Goal: Information Seeking & Learning: Learn about a topic

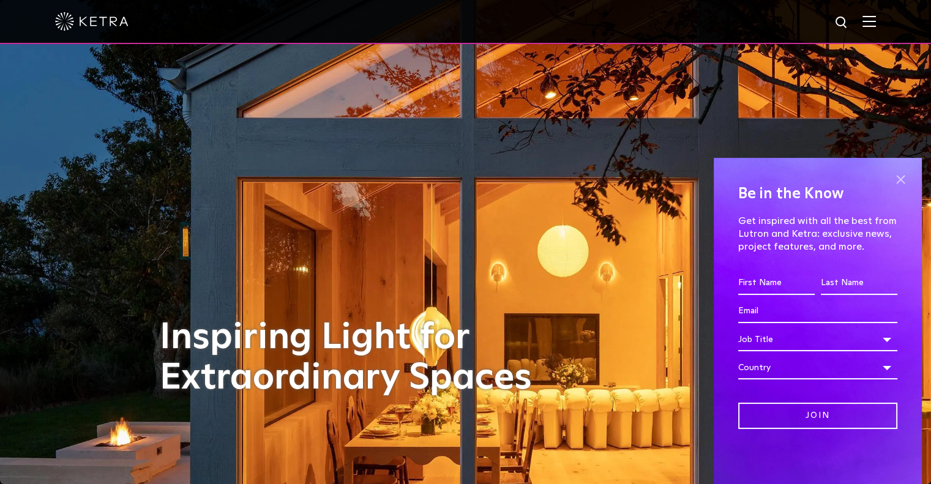
click at [899, 182] on span at bounding box center [900, 179] width 18 height 18
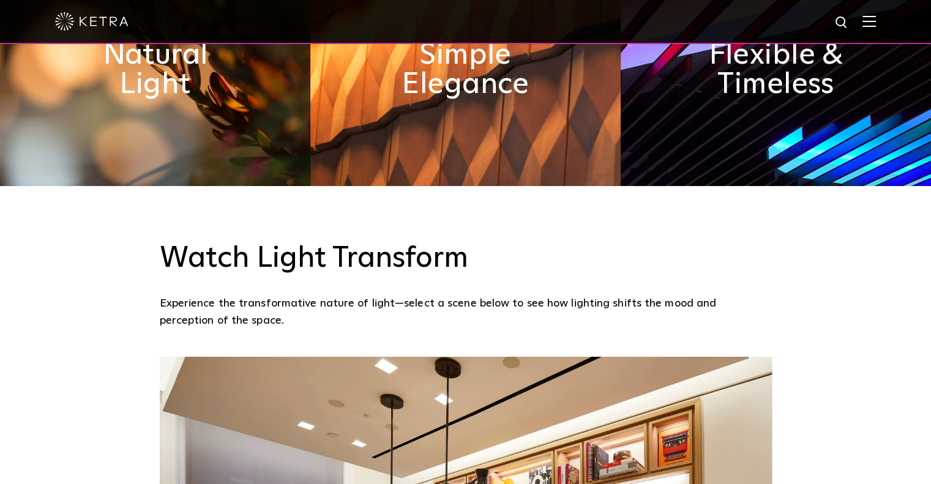
scroll to position [735, 0]
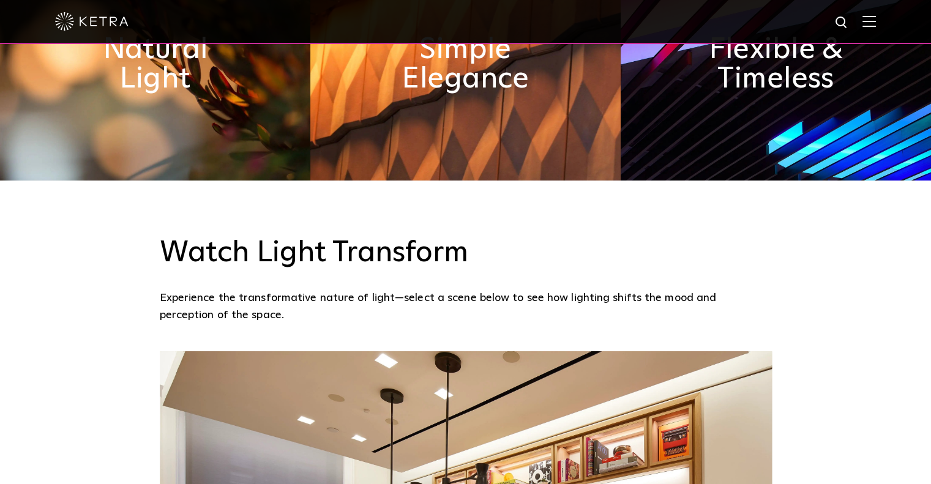
click at [172, 159] on img at bounding box center [155, 64] width 310 height 233
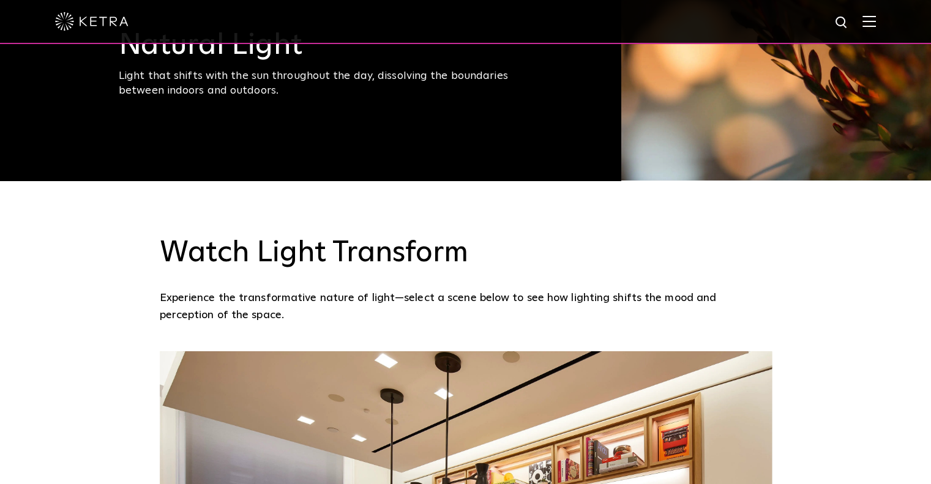
scroll to position [571, 0]
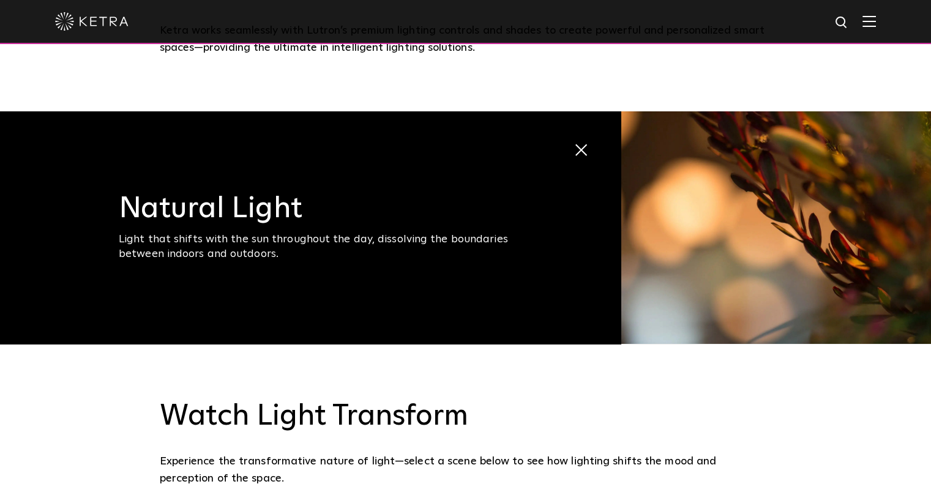
click at [807, 203] on img at bounding box center [776, 227] width 310 height 233
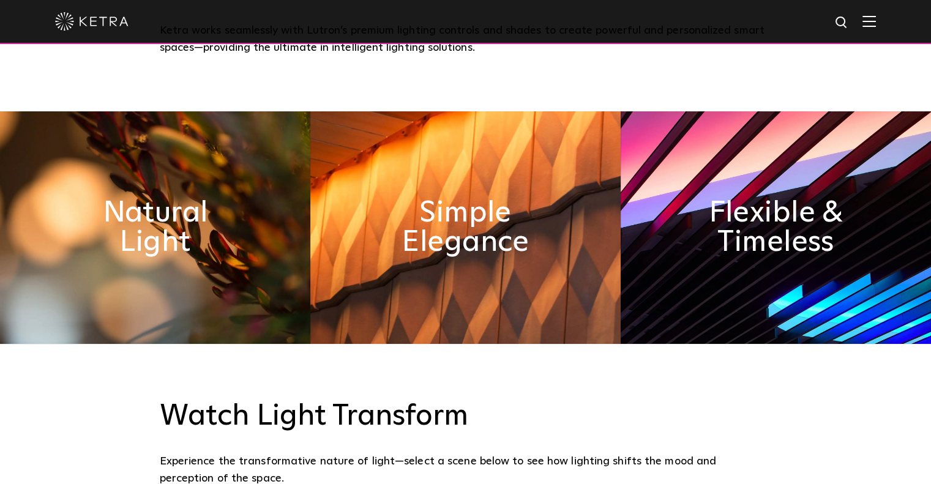
click at [365, 231] on img at bounding box center [465, 227] width 310 height 233
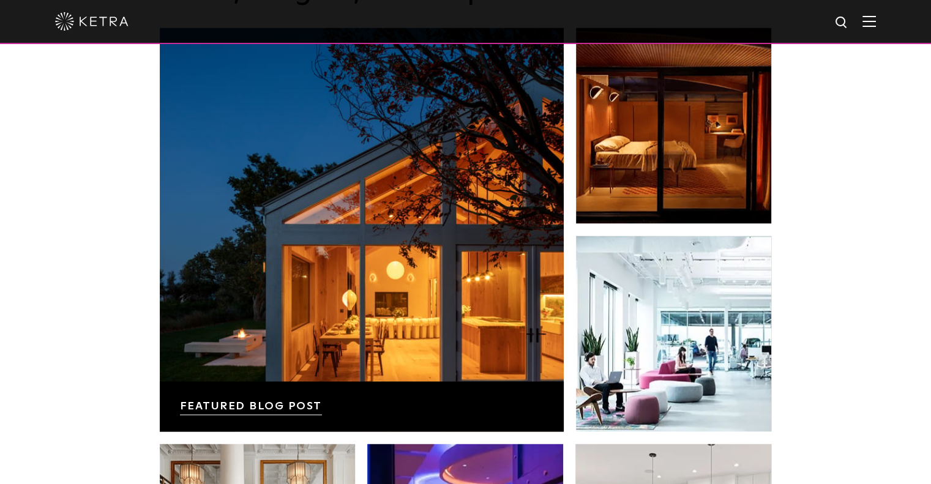
scroll to position [1877, 0]
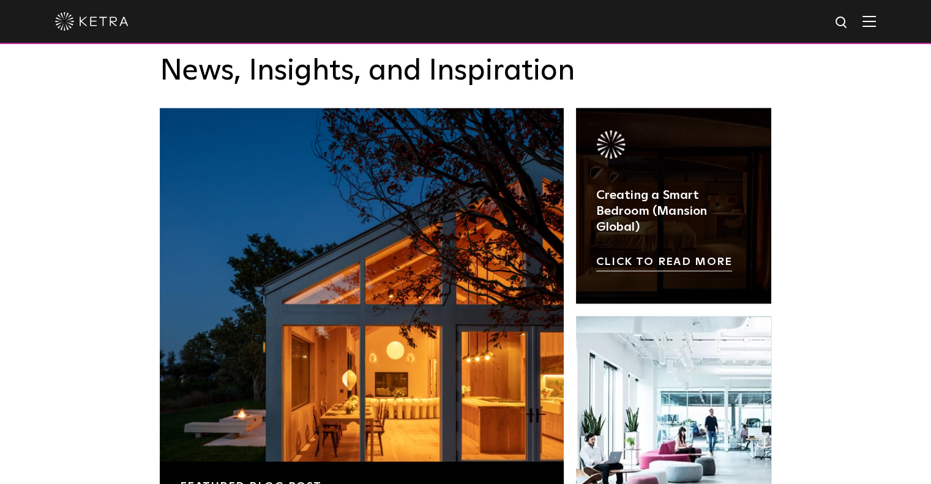
click at [702, 226] on link at bounding box center [674, 206] width 196 height 196
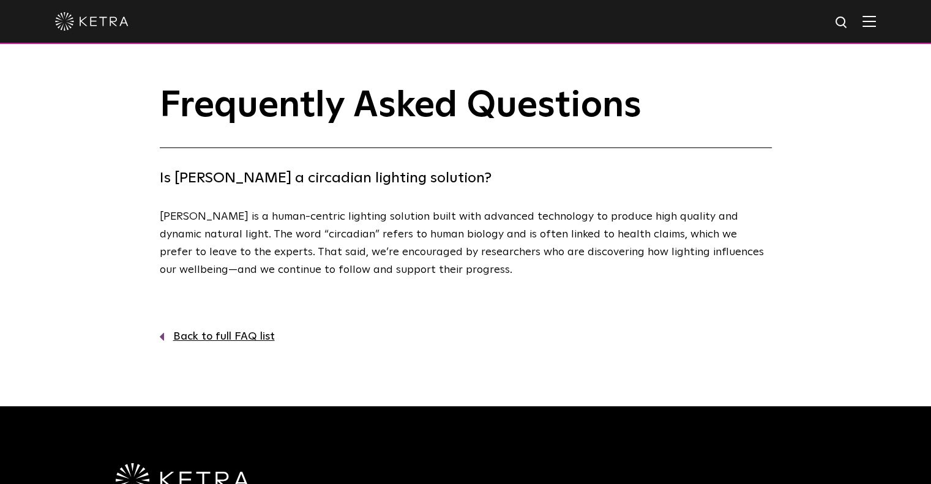
click at [102, 26] on img at bounding box center [91, 21] width 73 height 18
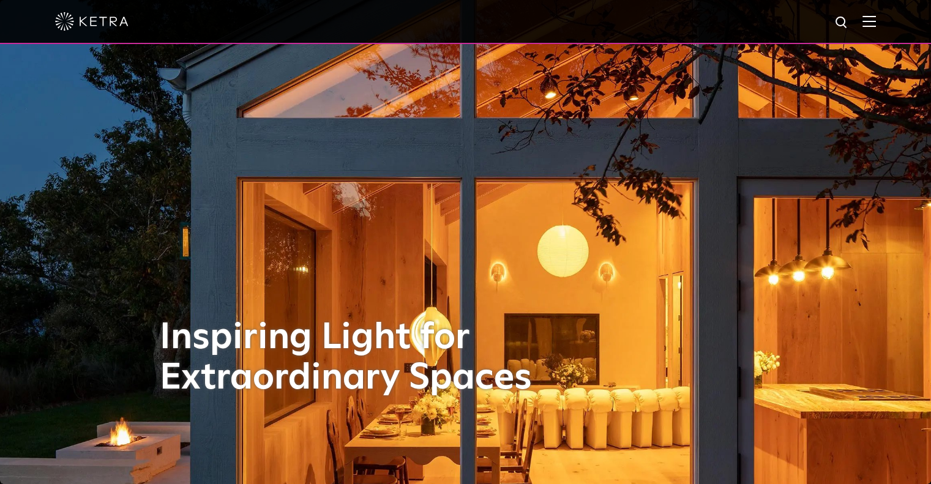
click at [876, 17] on img at bounding box center [869, 21] width 13 height 12
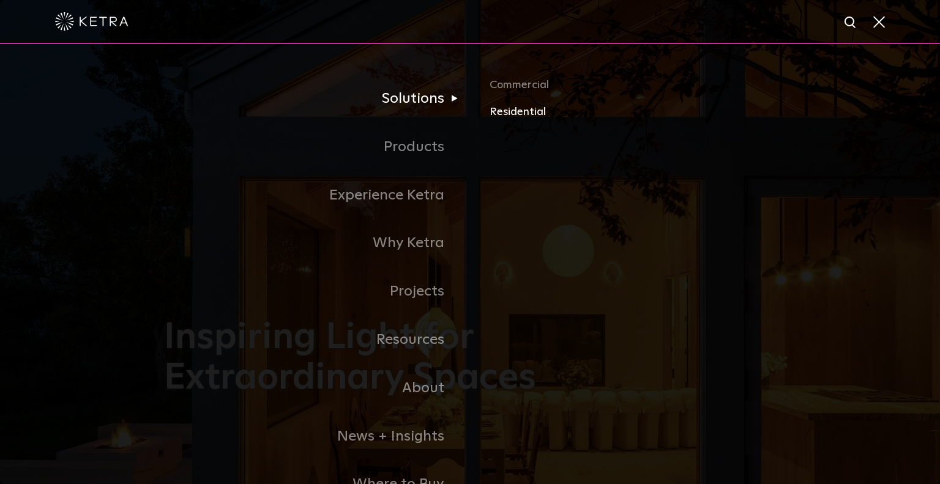
click at [514, 112] on link "Residential" at bounding box center [633, 112] width 287 height 18
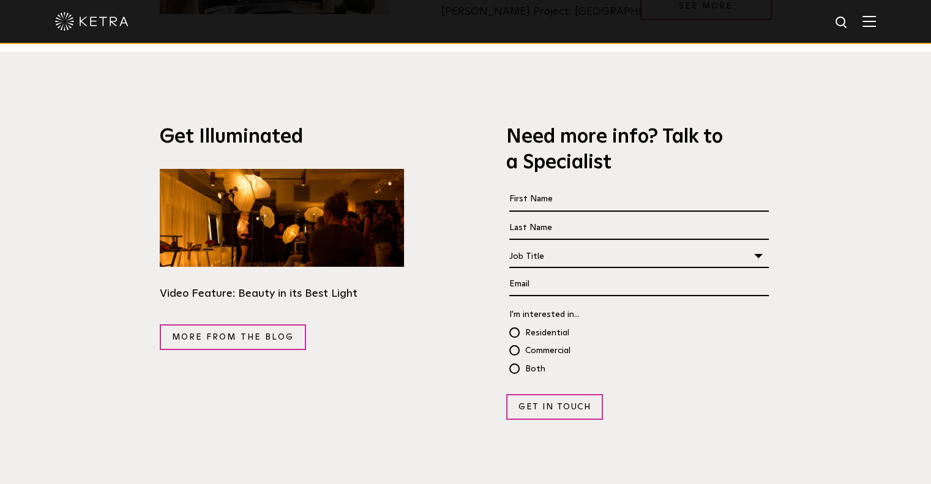
scroll to position [2204, 0]
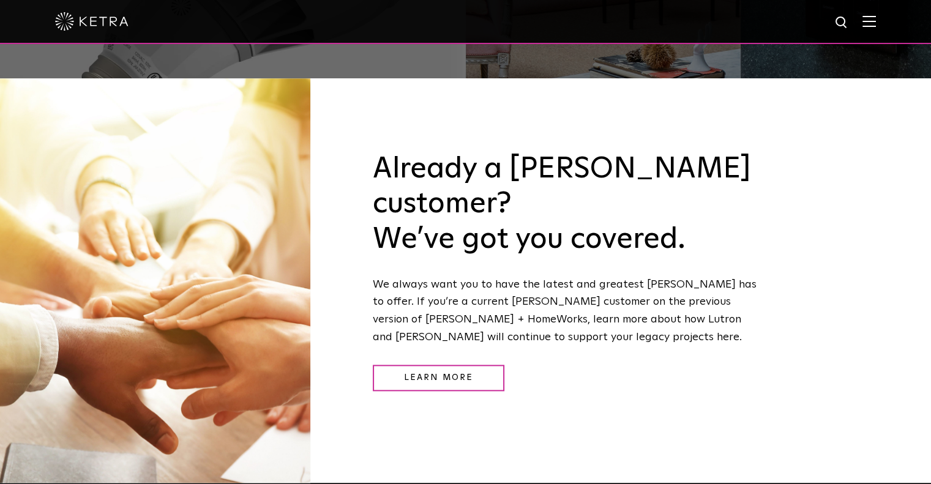
scroll to position [1289, 0]
